Goal: Task Accomplishment & Management: Use online tool/utility

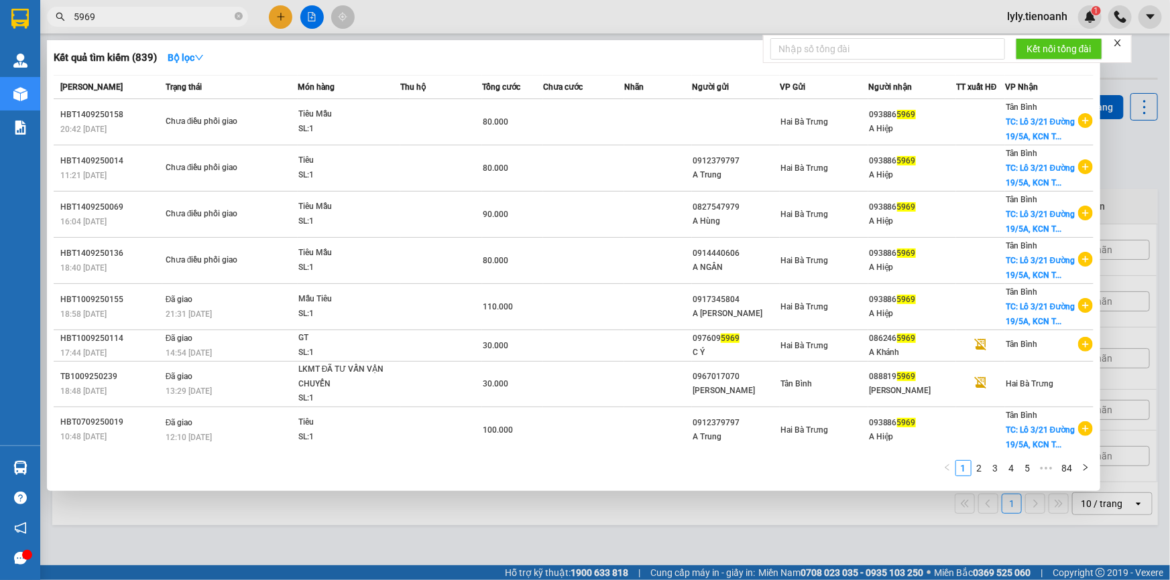
click at [133, 25] on span "5969" at bounding box center [147, 17] width 201 height 20
click at [134, 22] on input "5969" at bounding box center [153, 16] width 158 height 15
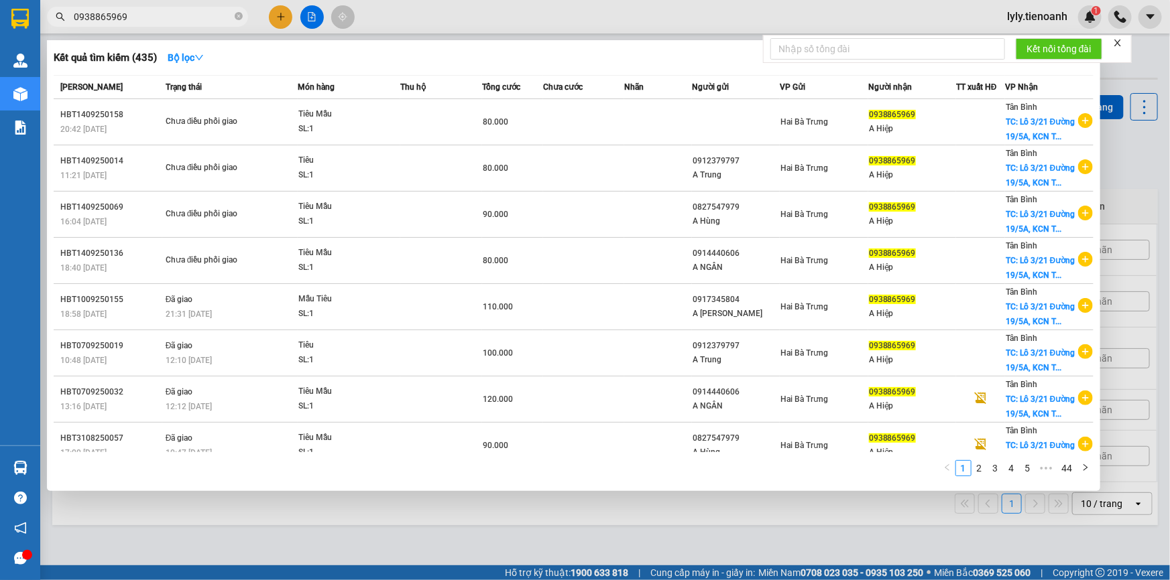
type input "0938865969"
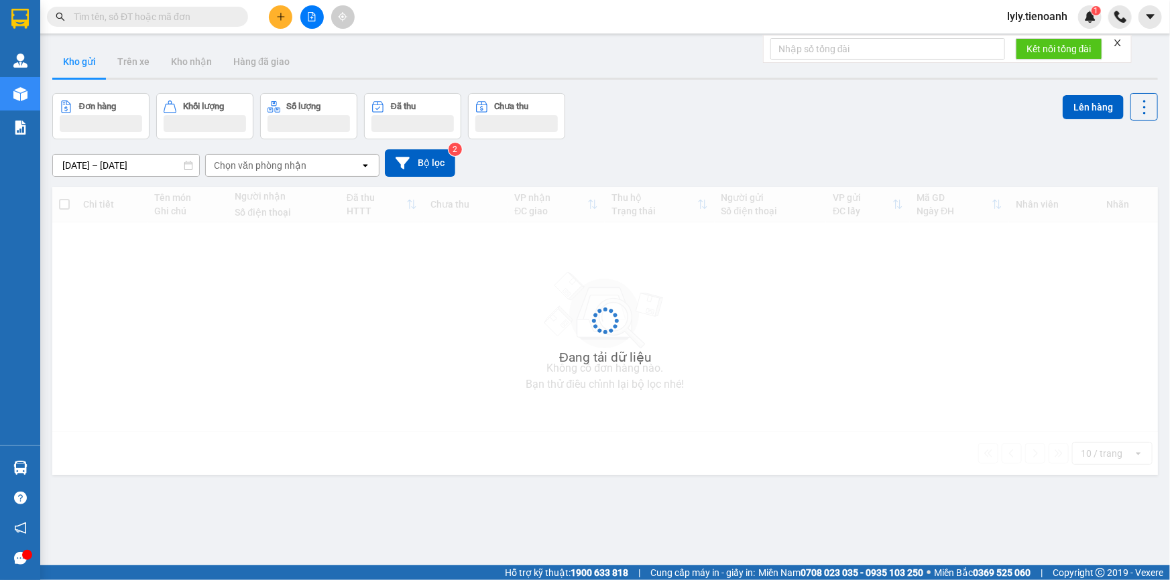
click at [190, 19] on input "text" at bounding box center [153, 16] width 158 height 15
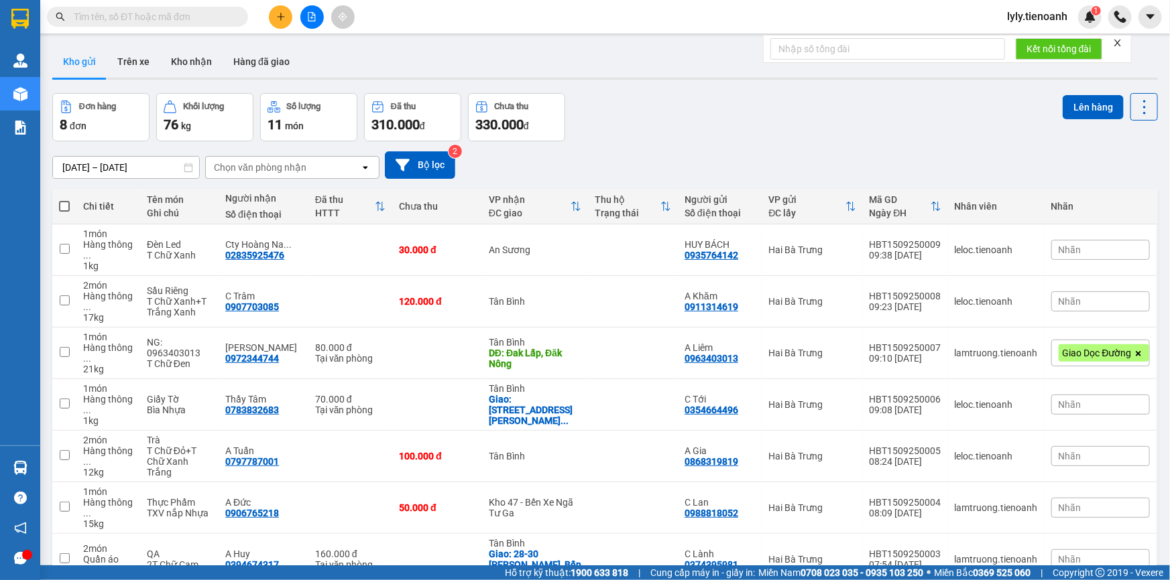
paste input "0392702966"
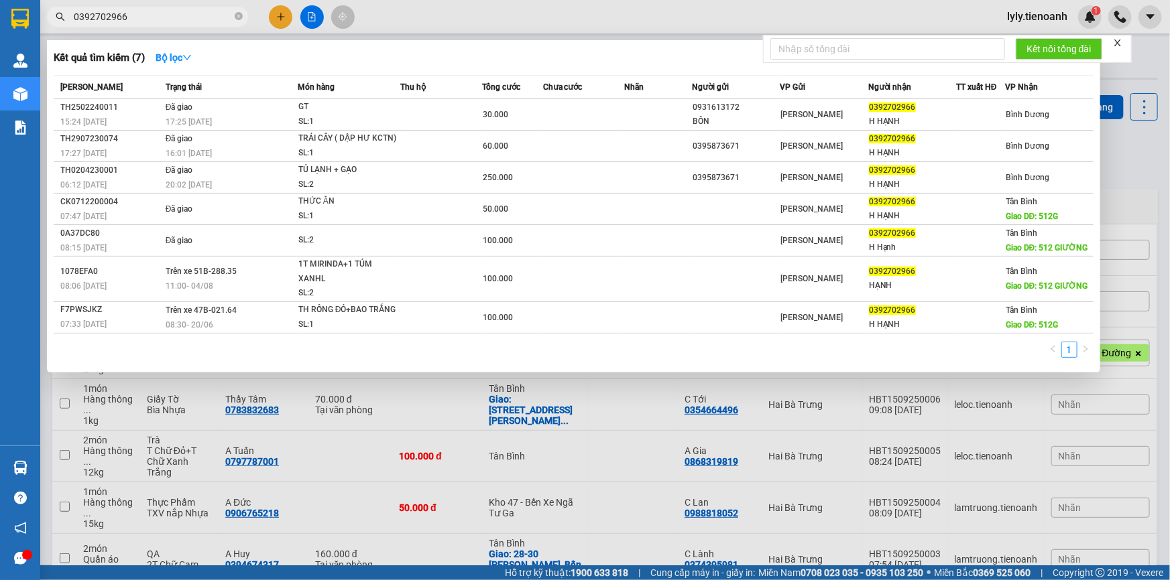
click at [101, 19] on input "0392702966" at bounding box center [153, 16] width 158 height 15
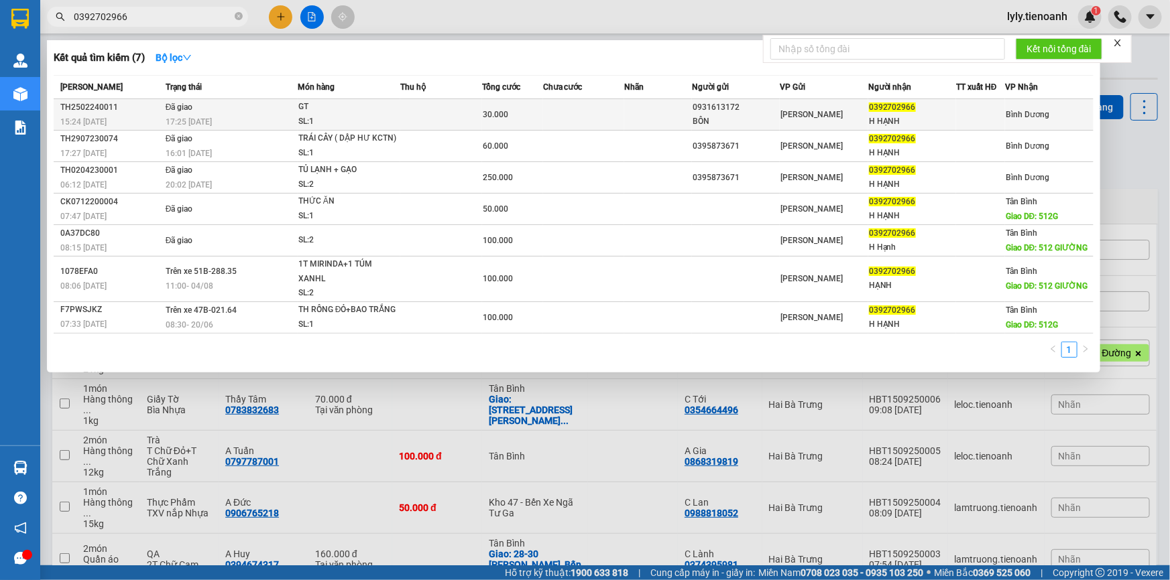
type input "0392702966"
